Goal: Check status: Check status

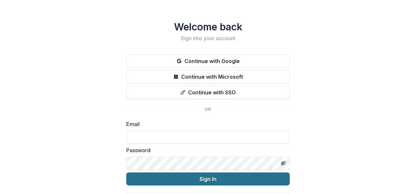
type input "**********"
click at [190, 173] on button "Sign In" at bounding box center [208, 179] width 164 height 13
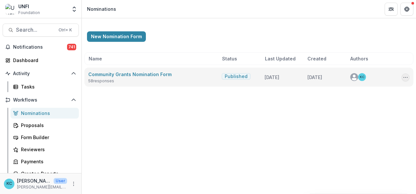
click at [405, 76] on icon "Options" at bounding box center [405, 77] width 5 height 5
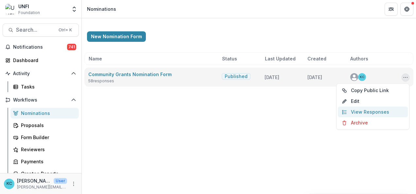
click at [363, 109] on link "View Responses" at bounding box center [373, 112] width 70 height 11
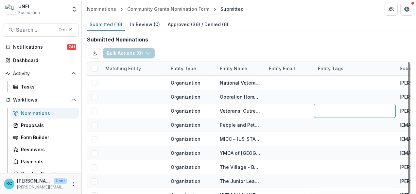
drag, startPoint x: 363, startPoint y: 109, endPoint x: 320, endPoint y: 32, distance: 87.6
click at [320, 32] on div "Submitted Nominations Bulk Actions ( 0 ) Create & Link Entities Assign Review M…" at bounding box center [249, 139] width 335 height 216
